Goal: Find contact information: Obtain details needed to contact an individual or organization

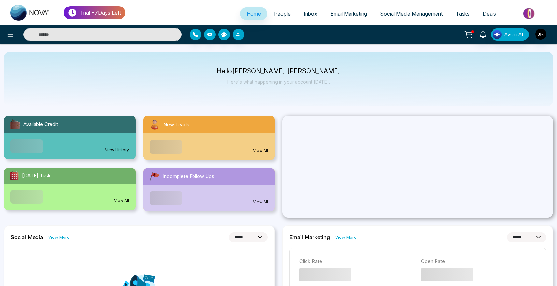
select select "*"
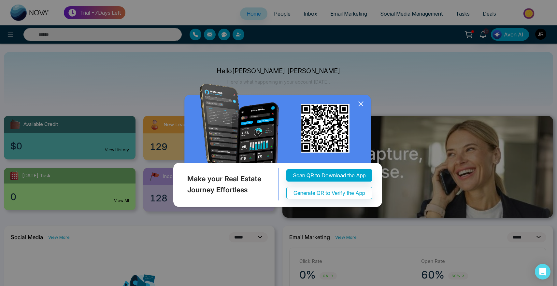
click at [361, 107] on icon at bounding box center [361, 104] width 10 height 10
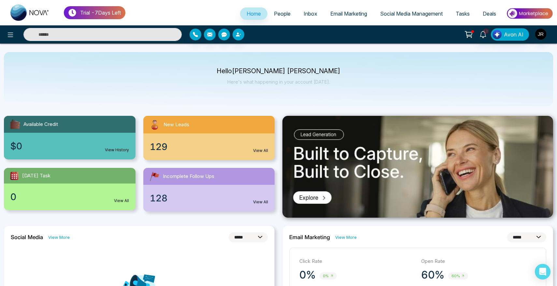
click at [281, 15] on span "People" at bounding box center [282, 13] width 17 height 7
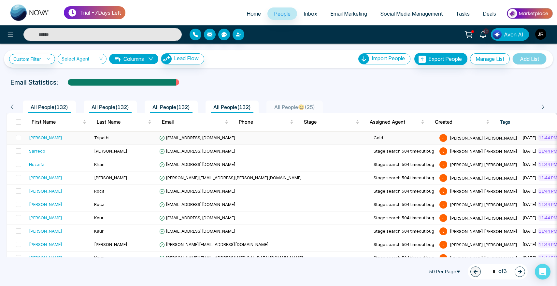
click at [35, 136] on div "[PERSON_NAME]" at bounding box center [45, 137] width 33 height 7
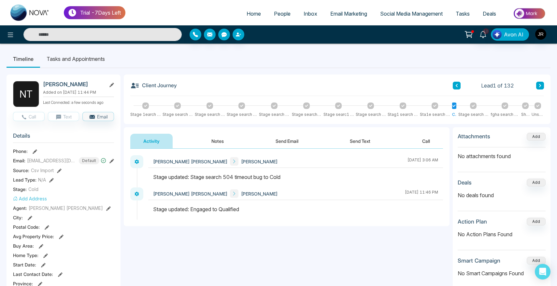
click at [280, 114] on div "Stage search 514 t1meout bug" at bounding box center [274, 115] width 31 height 6
click at [299, 113] on div "Stage search 514 ti1eout bug" at bounding box center [307, 115] width 30 height 6
click at [377, 120] on div "Client Journey Lead 1 of 132 Stage 1earch 514 timeout bug Stage search 514 time…" at bounding box center [337, 99] width 427 height 49
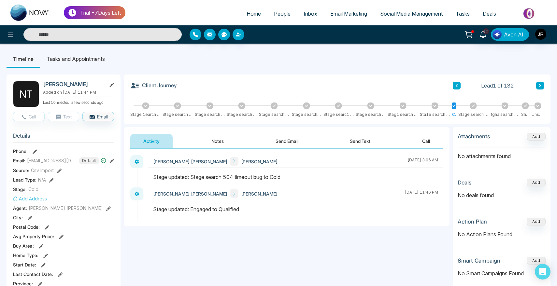
click at [325, 115] on div "Stage searc1 514 timeout bug" at bounding box center [338, 115] width 30 height 6
drag, startPoint x: 325, startPoint y: 115, endPoint x: 345, endPoint y: 114, distance: 19.2
click at [345, 114] on div "Stage searc1 514 timeout bug" at bounding box center [338, 115] width 30 height 6
click at [199, 119] on div "Client Journey Lead 1 of 132 Stage 1earch 514 timeout bug Stage search 514 time…" at bounding box center [337, 99] width 427 height 49
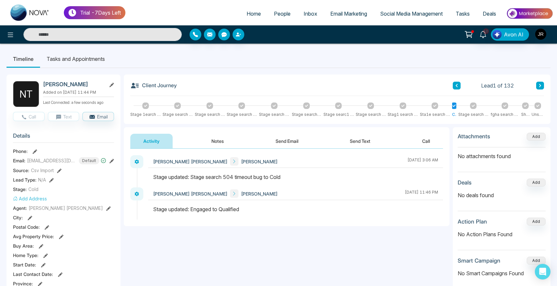
click at [297, 116] on div "Stage search 514 ti1eout bug" at bounding box center [307, 115] width 30 height 6
drag, startPoint x: 297, startPoint y: 116, endPoint x: 313, endPoint y: 116, distance: 16.0
click at [313, 116] on div "Stage search 514 ti1eout bug" at bounding box center [307, 115] width 30 height 6
click at [467, 114] on div "Stage search 514 tim3out bug" at bounding box center [473, 115] width 30 height 6
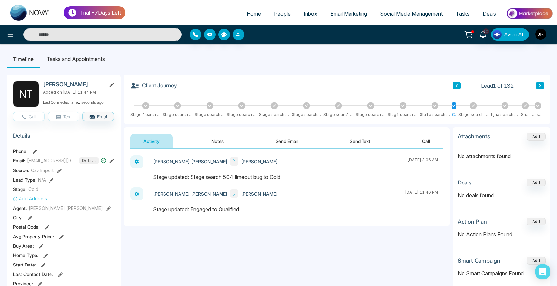
click at [471, 128] on div "Attachments Add No attachments found Deals Add No deals found Action Plan Add N…" at bounding box center [502, 210] width 98 height 167
drag, startPoint x: 541, startPoint y: 96, endPoint x: 544, endPoint y: 124, distance: 27.8
click at [546, 100] on div "Client Journey Lead 1 of 132 Stage 1earch 514 timeout bug Stage search 514 time…" at bounding box center [337, 99] width 427 height 49
click at [543, 35] on img "button" at bounding box center [540, 34] width 11 height 11
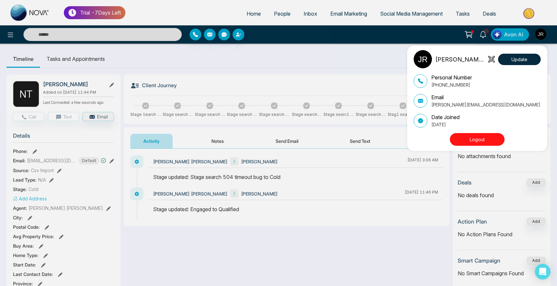
click at [434, 106] on p "[PERSON_NAME][EMAIL_ADDRESS][DOMAIN_NAME]" at bounding box center [485, 104] width 109 height 7
drag, startPoint x: 434, startPoint y: 106, endPoint x: 493, endPoint y: 106, distance: 58.6
click at [493, 106] on div "Email [PERSON_NAME][EMAIL_ADDRESS][DOMAIN_NAME]" at bounding box center [477, 100] width 127 height 15
copy div "[PERSON_NAME][EMAIL_ADDRESS][DOMAIN_NAME]"
click at [303, 126] on div "[PERSON_NAME] [PERSON_NAME] Update Personal Number [PHONE_NUMBER] Email [PERSON…" at bounding box center [278, 143] width 557 height 286
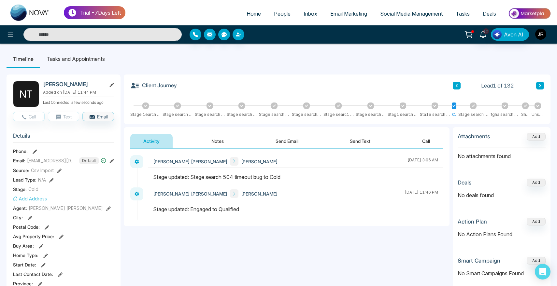
click at [540, 30] on img "button" at bounding box center [540, 34] width 11 height 11
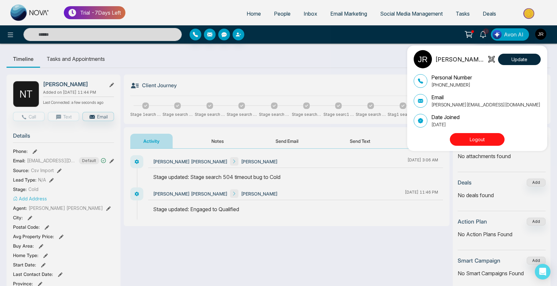
click at [478, 139] on button "Logout" at bounding box center [477, 139] width 55 height 13
